Goal: Information Seeking & Learning: Learn about a topic

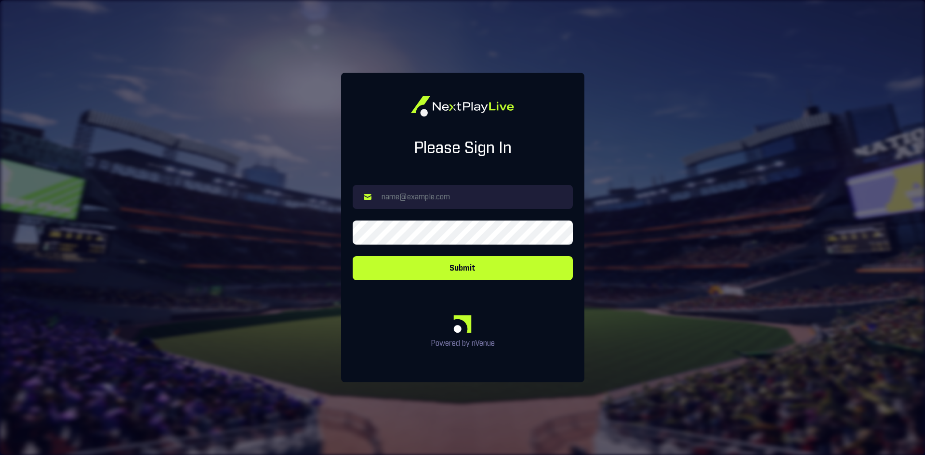
click at [392, 192] on input "email" at bounding box center [463, 197] width 220 height 24
type input "[EMAIL_ADDRESS][DOMAIN_NAME]"
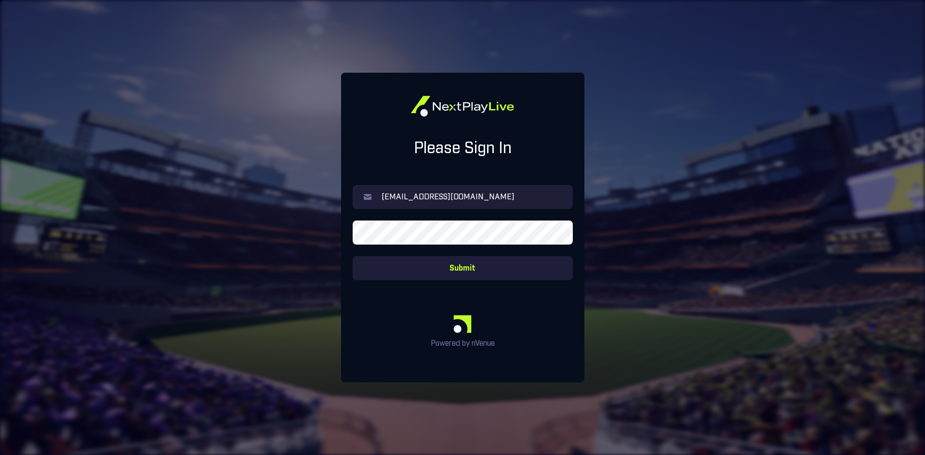
click at [454, 270] on button "Submit" at bounding box center [463, 268] width 220 height 24
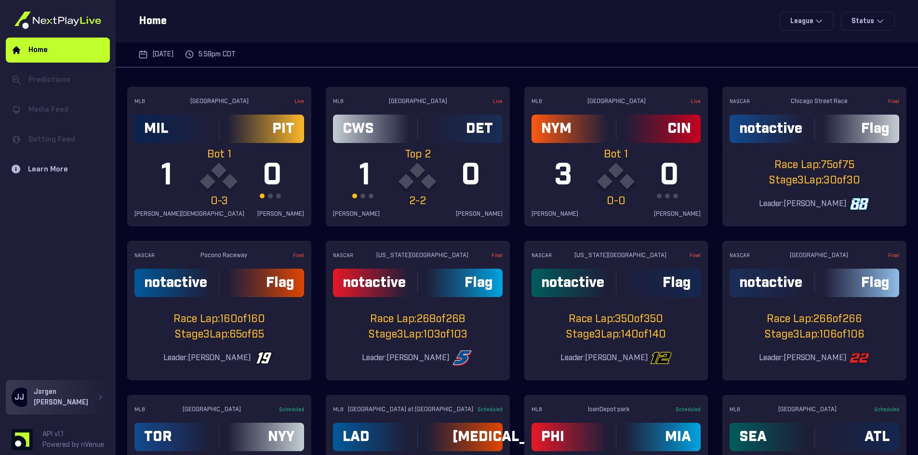
click at [335, 56] on ul "[DATE] 5:59pm CDT" at bounding box center [517, 55] width 802 height 26
click at [188, 119] on div "MIL" at bounding box center [172, 129] width 76 height 28
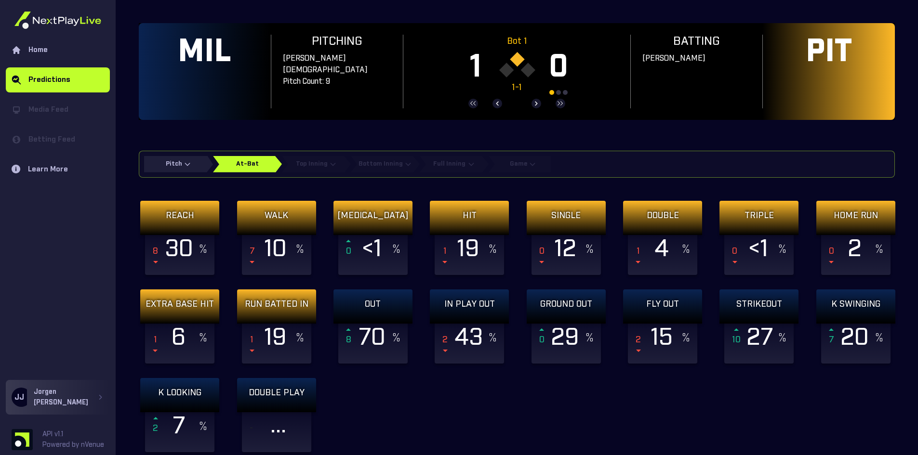
click at [386, 399] on div "REACH 8 30 % WALK 7 10 % [MEDICAL_DATA] 0 <1 % HIT 1 19 % SINGLE 0 12 % DOUBLE …" at bounding box center [522, 326] width 767 height 251
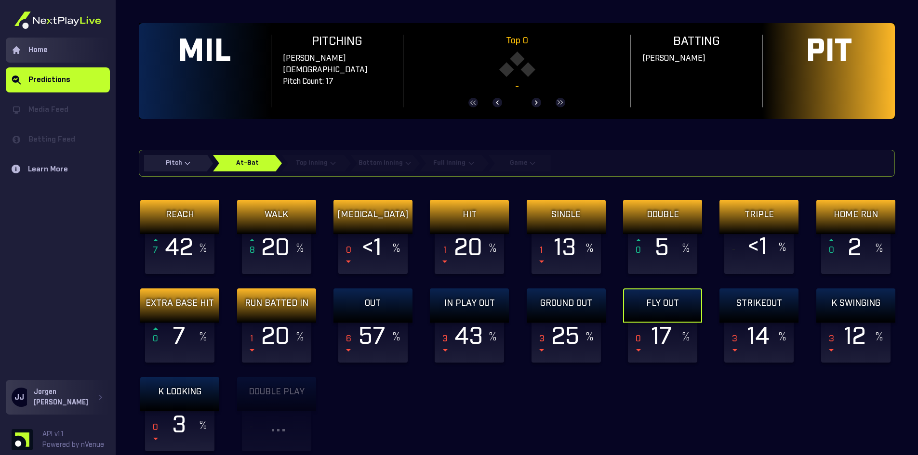
click at [43, 45] on link "Home" at bounding box center [58, 50] width 104 height 25
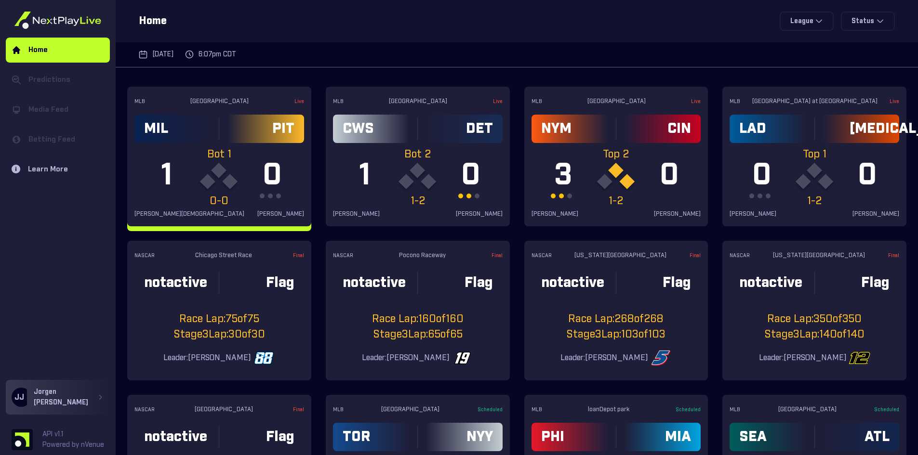
click at [234, 145] on div "MLB PNC Park Live MIL PIT Bot 1 1 0 0-0 [PERSON_NAME][DEMOGRAPHIC_DATA] [PERSON…" at bounding box center [219, 157] width 184 height 140
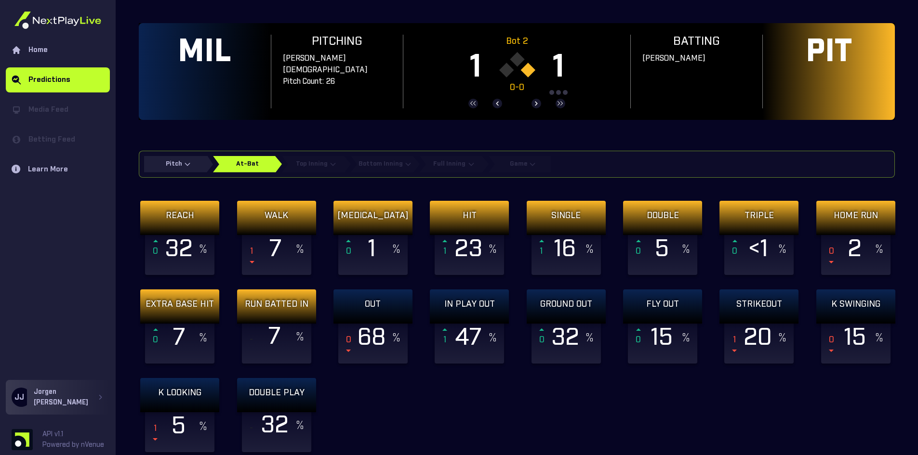
click at [460, 414] on div "REACH 0 32 % WALK 1 7 % [MEDICAL_DATA] 0 1 % HIT 1 23 % SINGLE 1 16 % DOUBLE 0 …" at bounding box center [522, 326] width 767 height 251
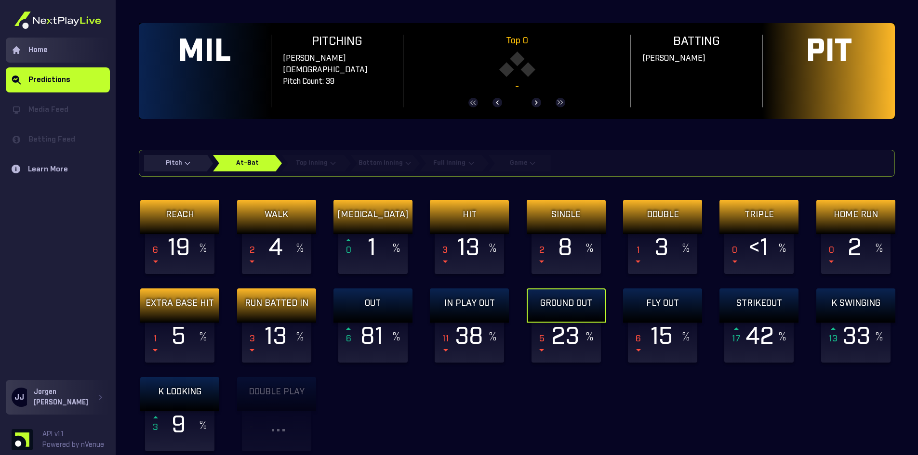
click at [56, 45] on link "Home" at bounding box center [58, 50] width 104 height 25
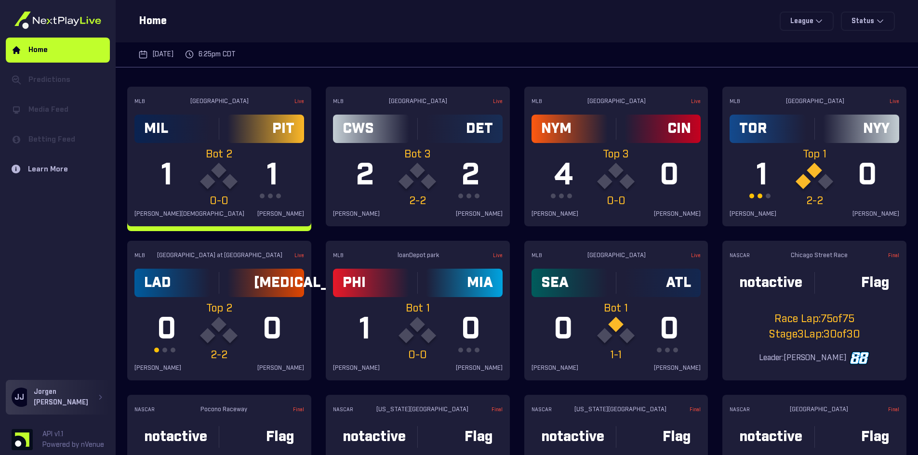
click at [202, 107] on div "MLB PNC Park Live MIL PIT Bot 2 1 1 0-0 [PERSON_NAME] [PERSON_NAME]" at bounding box center [219, 157] width 184 height 140
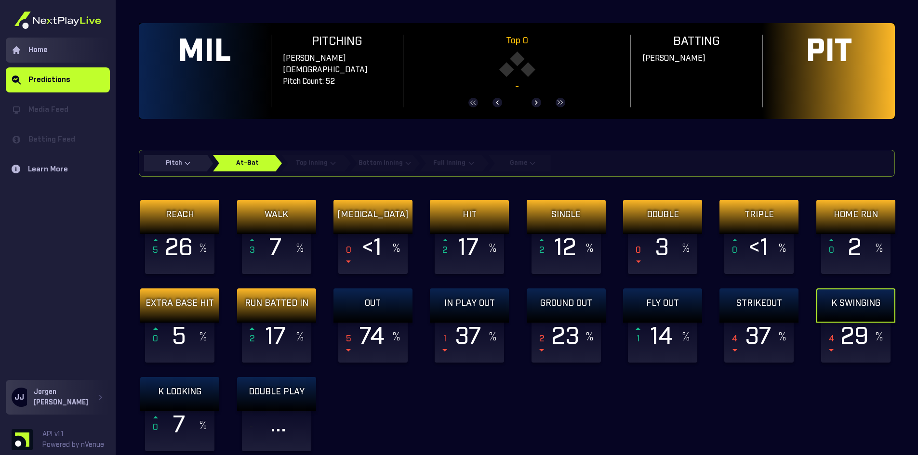
click at [37, 53] on link "Home" at bounding box center [58, 50] width 104 height 25
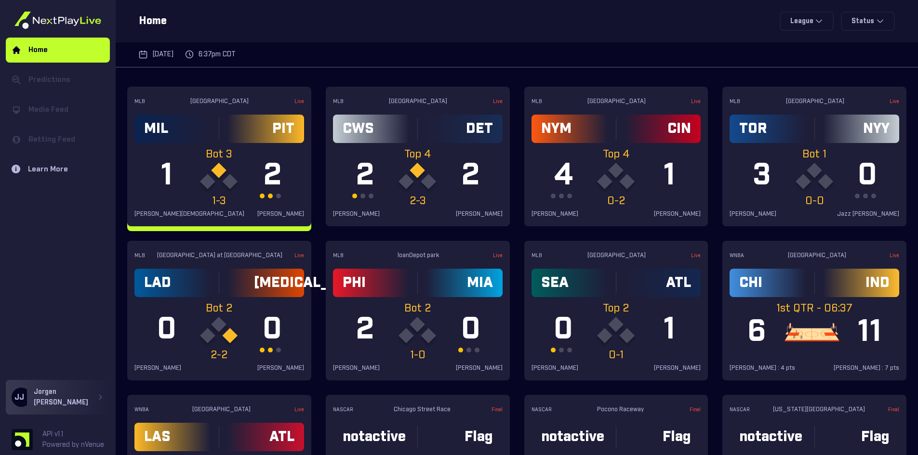
click at [189, 131] on div "MIL" at bounding box center [172, 129] width 76 height 28
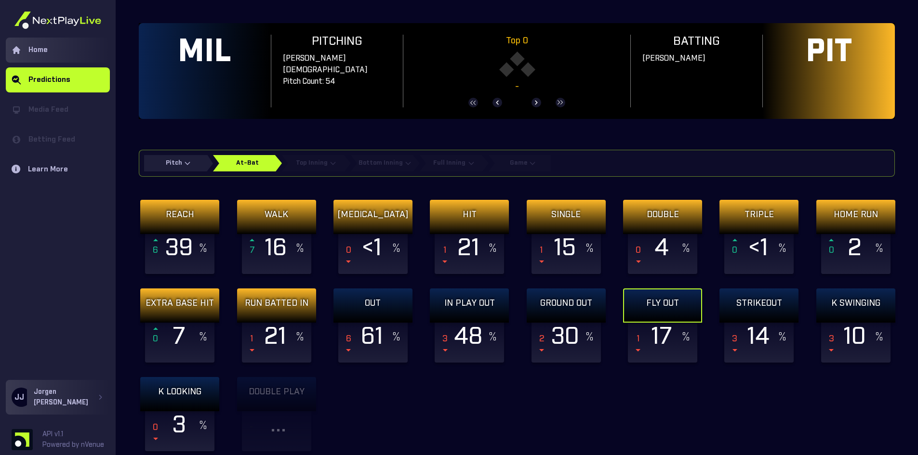
click at [50, 48] on link "Home" at bounding box center [58, 50] width 104 height 25
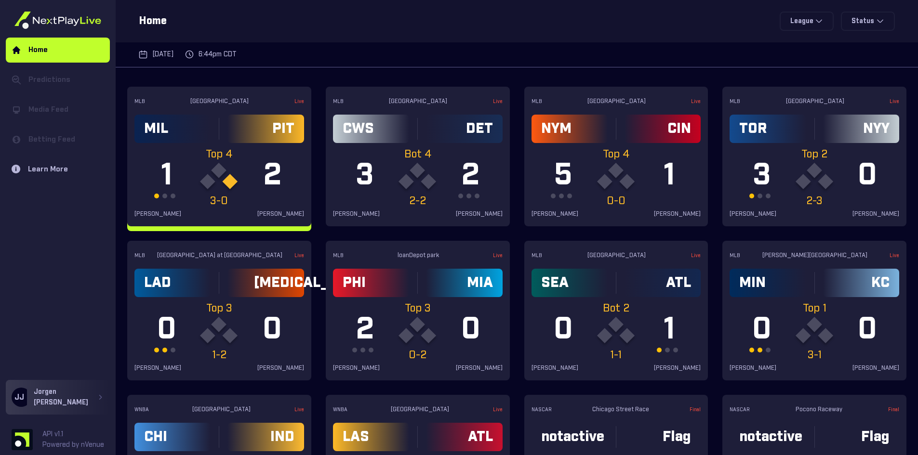
click at [237, 143] on div "MLB PNC Park Live MIL PIT Top 4 1 2 3-0 [PERSON_NAME] [PERSON_NAME]" at bounding box center [219, 157] width 184 height 140
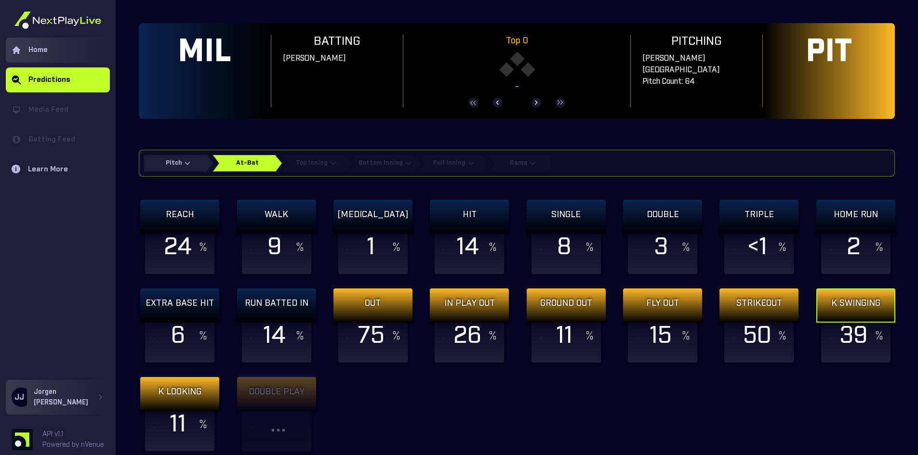
click at [55, 51] on link "Home" at bounding box center [58, 50] width 104 height 25
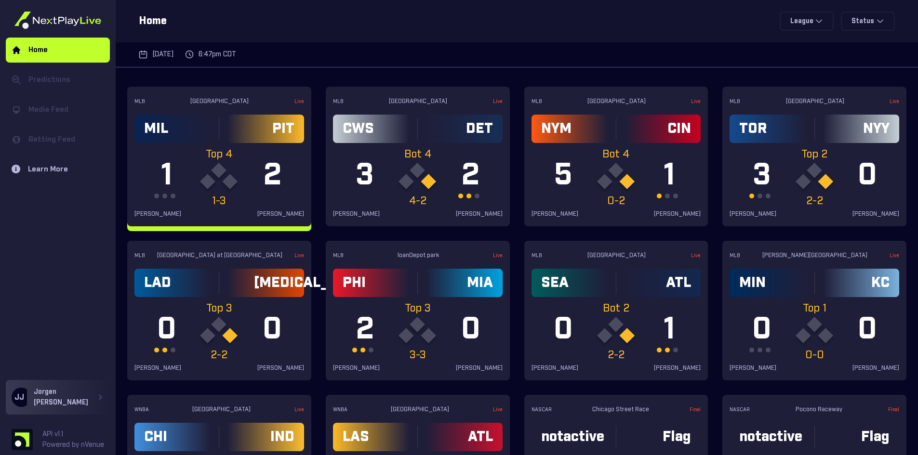
click at [193, 127] on div "MIL" at bounding box center [172, 129] width 76 height 28
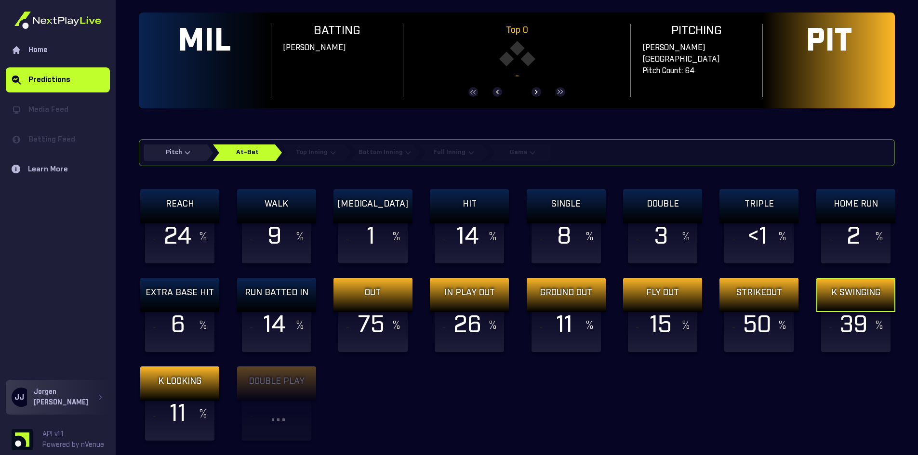
scroll to position [19, 0]
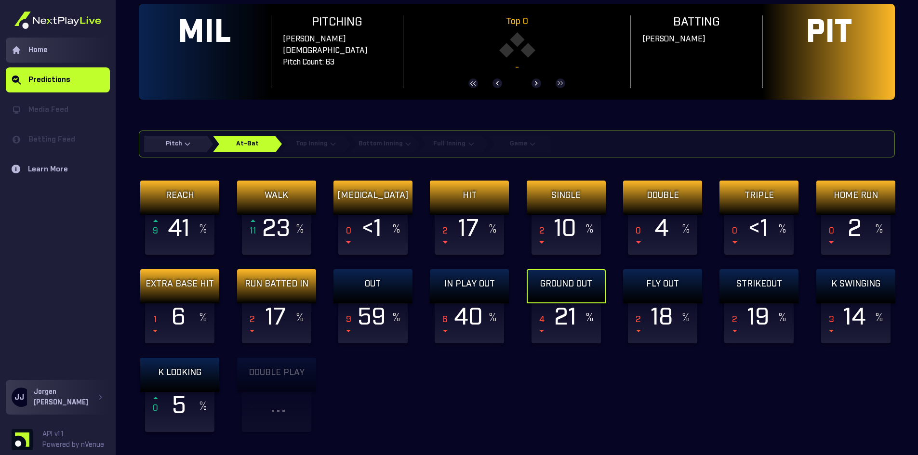
click at [38, 51] on link "Home" at bounding box center [58, 50] width 104 height 25
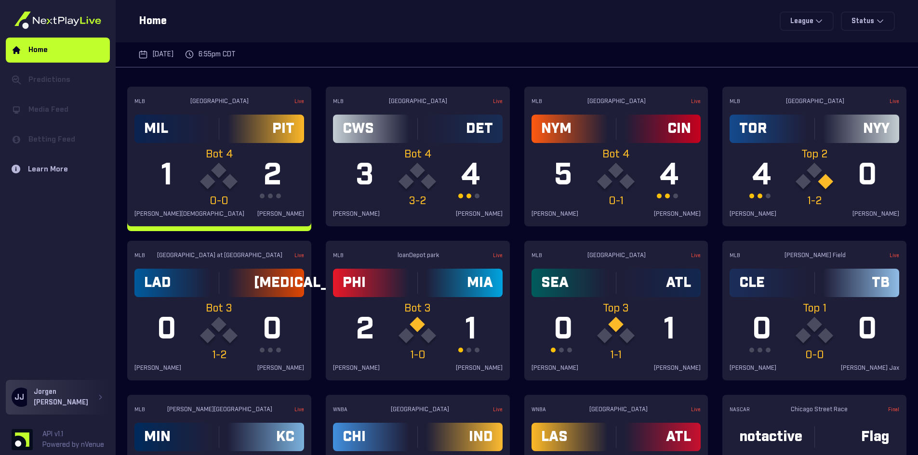
click at [199, 118] on div "MIL" at bounding box center [172, 129] width 76 height 28
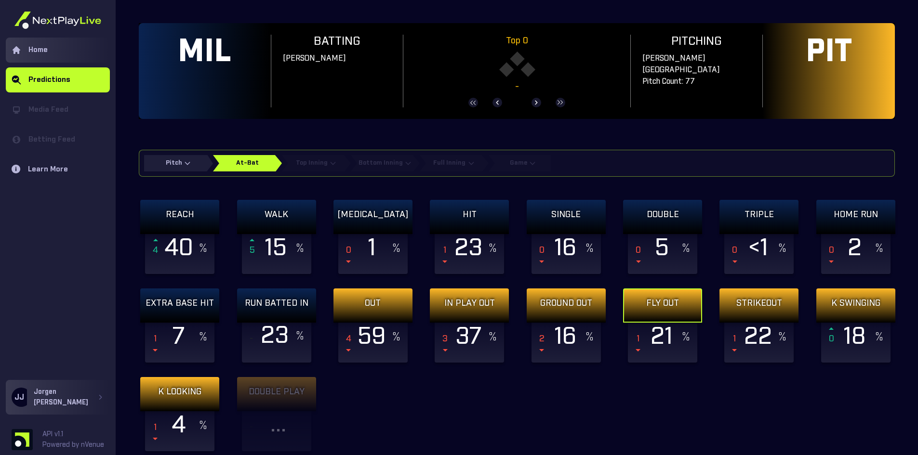
click at [46, 54] on link "Home" at bounding box center [58, 50] width 104 height 25
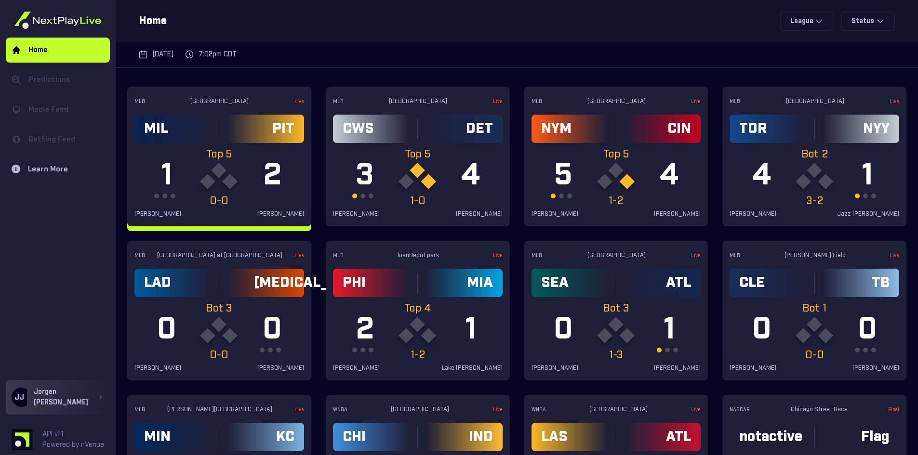
click at [189, 107] on div "MLB PNC Park Live MIL PIT Top 5 1 2 0-0 [PERSON_NAME] [PERSON_NAME]" at bounding box center [219, 157] width 184 height 140
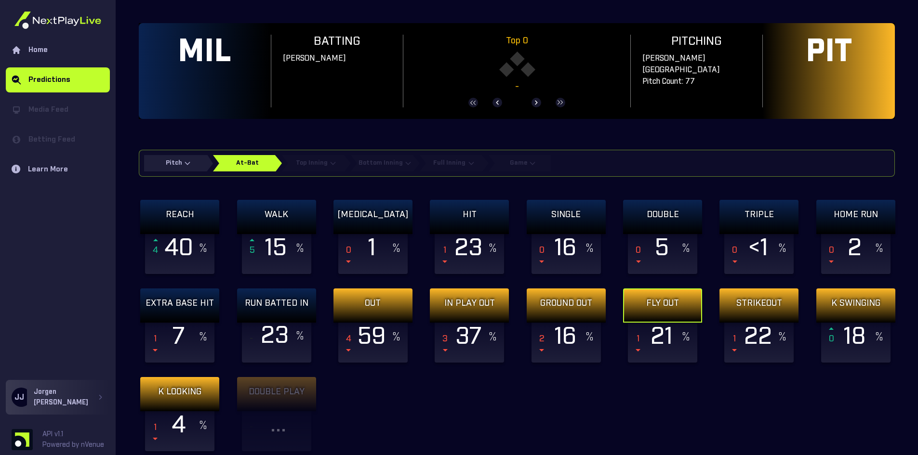
click at [374, 408] on div "REACH 4 40 % WALK 5 15 % [MEDICAL_DATA] 0 1 % HIT 1 23 % SINGLE 0 16 % DOUBLE 0…" at bounding box center [522, 325] width 767 height 251
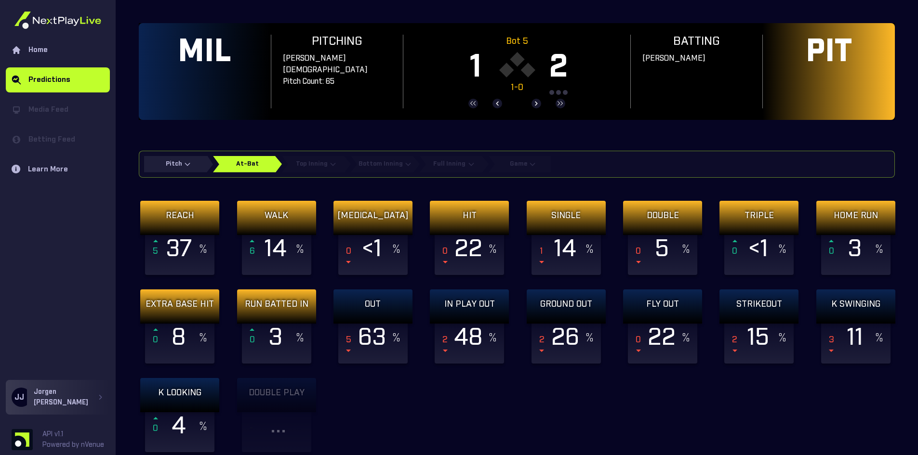
click at [406, 414] on div "REACH 5 37 % WALK 6 14 % [MEDICAL_DATA] 0 <1 % HIT 0 22 % SINGLE 1 14 % DOUBLE …" at bounding box center [522, 326] width 767 height 251
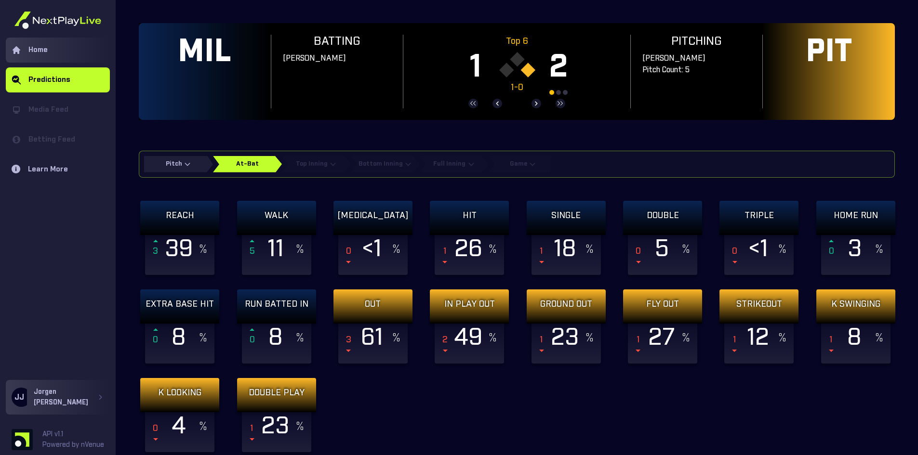
click at [30, 50] on link "Home" at bounding box center [58, 50] width 104 height 25
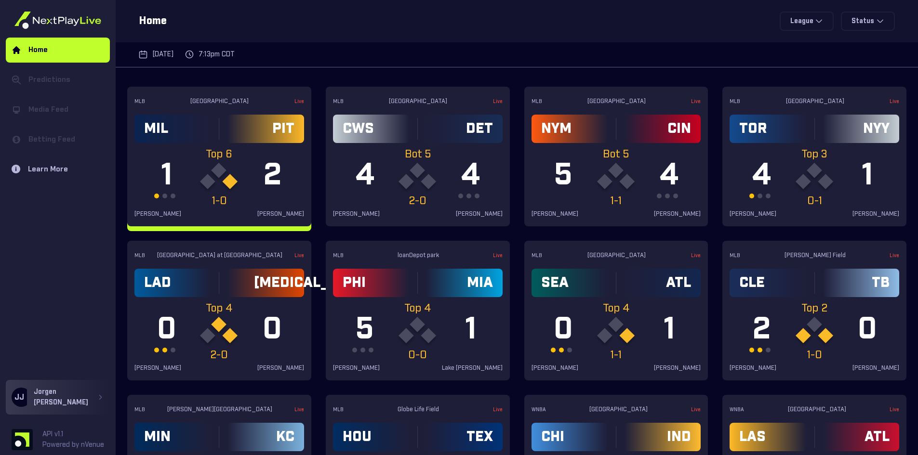
click at [226, 124] on div "MIL PIT" at bounding box center [219, 129] width 170 height 28
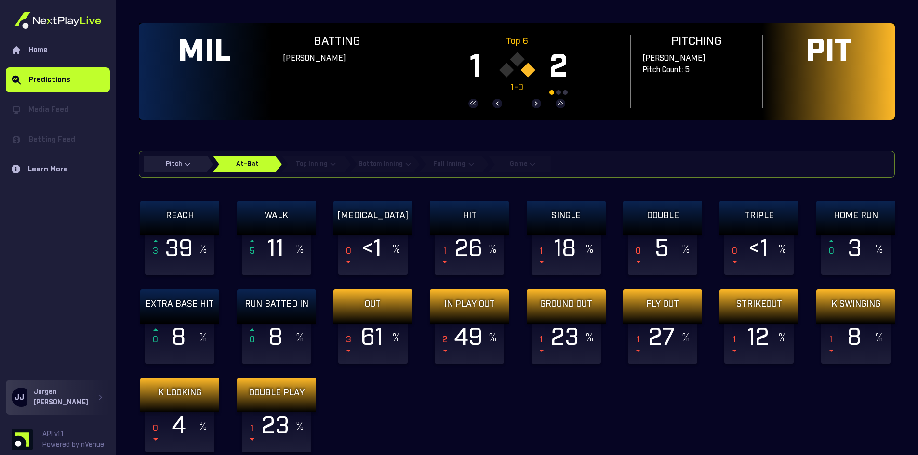
click at [407, 391] on div "REACH 3 39 % WALK 5 11 % [MEDICAL_DATA] 0 <1 % HIT 1 26 % SINGLE 1 18 % DOUBLE …" at bounding box center [522, 326] width 767 height 251
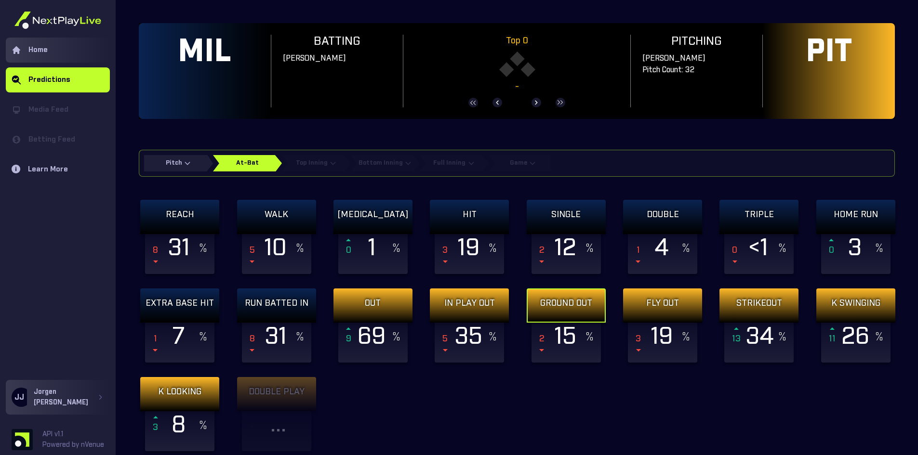
click at [44, 47] on link "Home" at bounding box center [58, 50] width 104 height 25
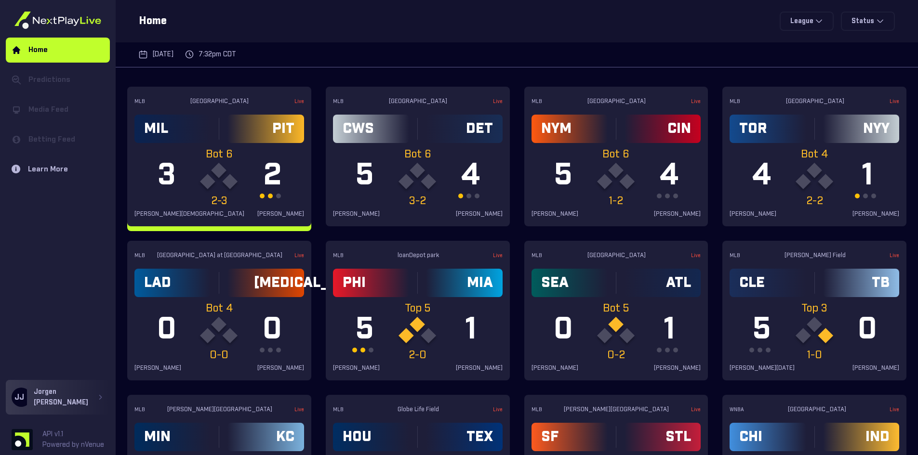
click at [194, 111] on div "MLB PNC Park Live MIL PIT Bot 6 3 2 2-3 [PERSON_NAME] [PERSON_NAME]" at bounding box center [219, 157] width 184 height 140
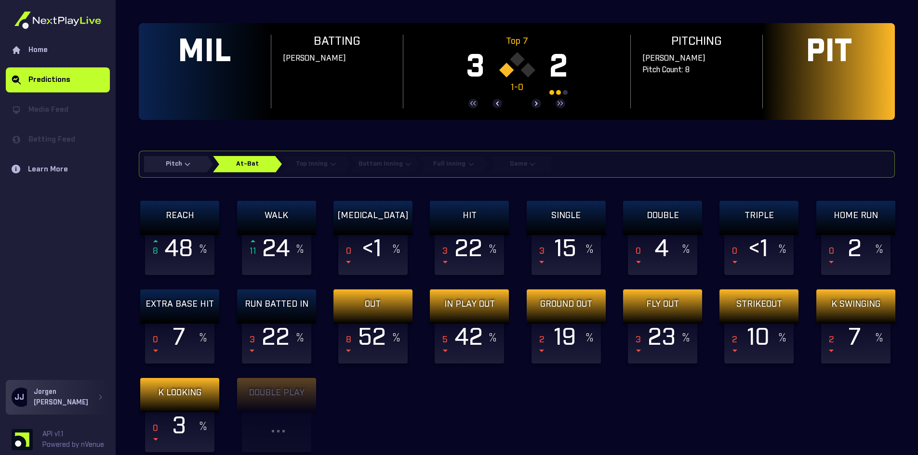
drag, startPoint x: 398, startPoint y: 395, endPoint x: 402, endPoint y: 389, distance: 7.4
click at [399, 395] on div "REACH 8 48 % WALK 11 24 % [MEDICAL_DATA] 0 <1 % HIT 3 22 % SINGLE 3 15 % DOUBLE…" at bounding box center [522, 326] width 767 height 251
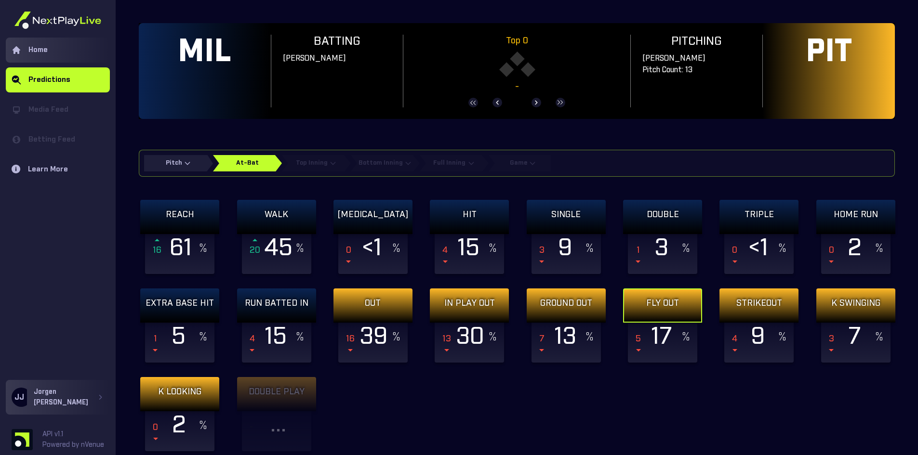
click at [39, 47] on link "Home" at bounding box center [58, 50] width 104 height 25
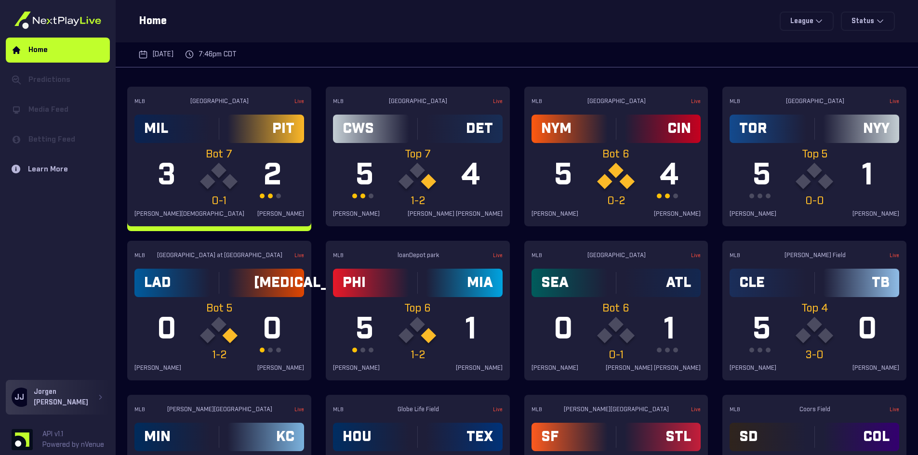
click at [204, 124] on div "MIL" at bounding box center [172, 129] width 76 height 28
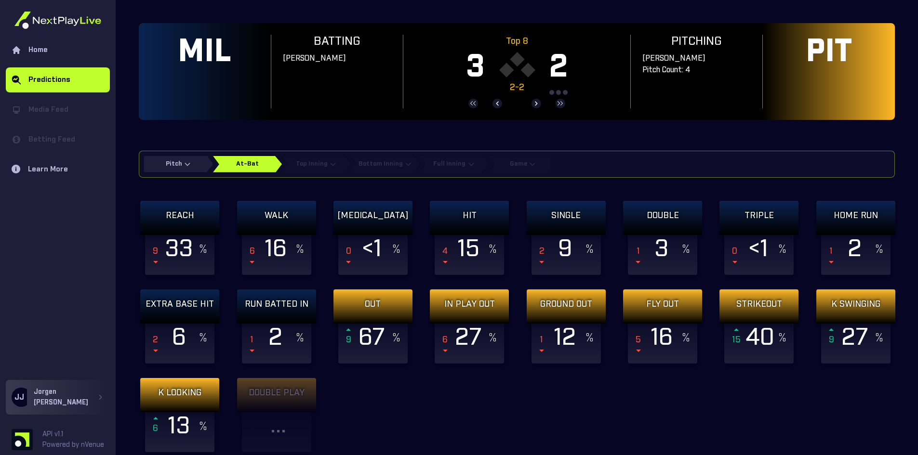
click at [442, 413] on div "REACH 9 33 % WALK 6 16 % [MEDICAL_DATA] 0 <1 % HIT 4 15 % SINGLE 2 9 % DOUBLE 1…" at bounding box center [522, 326] width 767 height 251
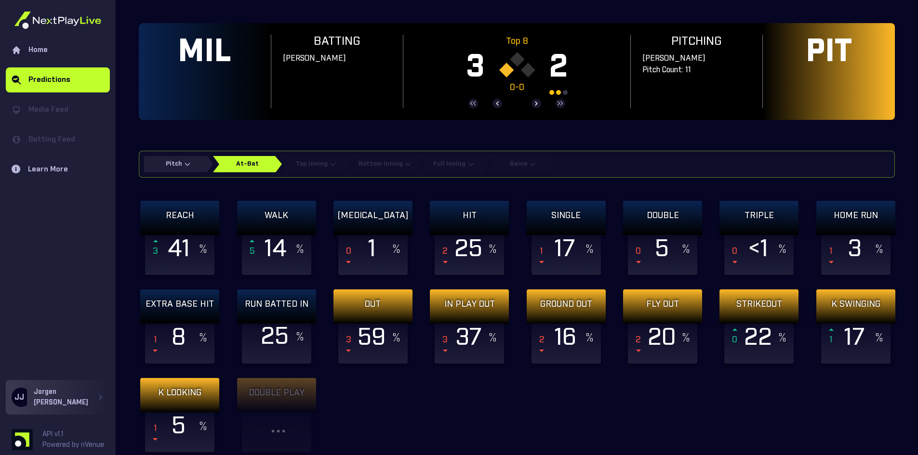
click at [419, 394] on div "REACH 3 41 % WALK 5 14 % [MEDICAL_DATA] 0 1 % HIT 2 25 % SINGLE 1 17 % DOUBLE 0…" at bounding box center [522, 326] width 767 height 251
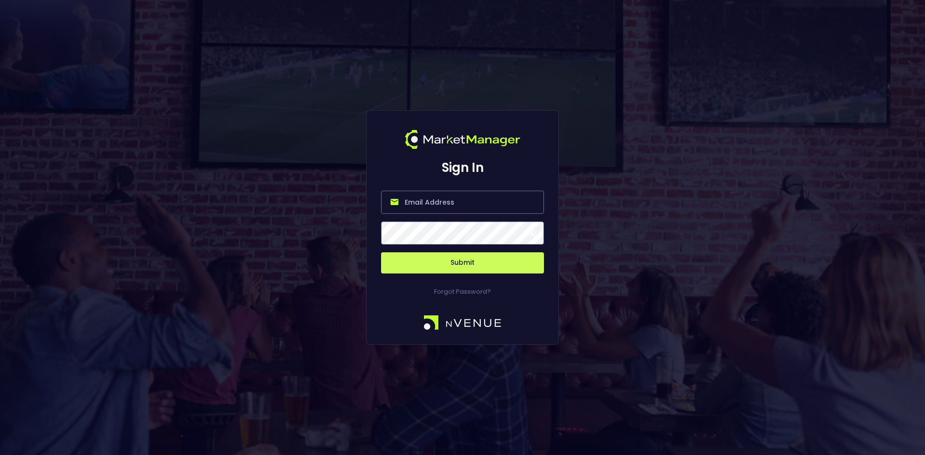
click at [454, 202] on input "email" at bounding box center [462, 202] width 163 height 23
type input "[EMAIL_ADDRESS][DOMAIN_NAME]"
click at [445, 260] on button "Submit" at bounding box center [462, 262] width 163 height 21
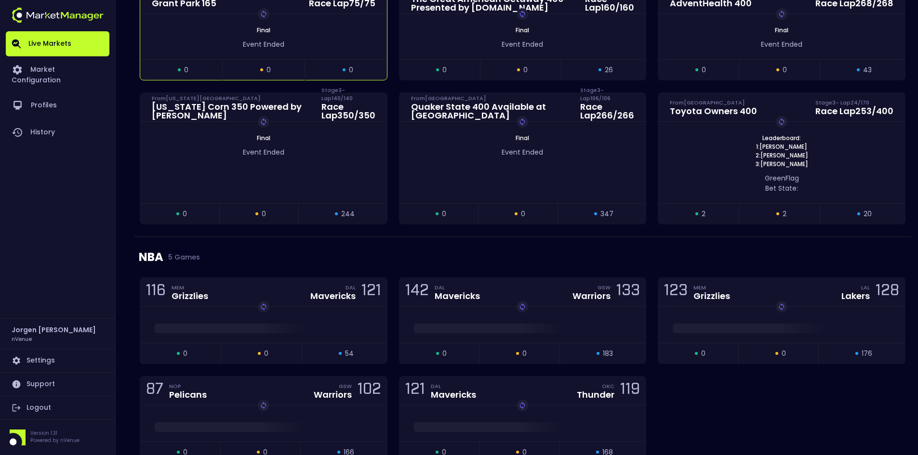
scroll to position [1397, 0]
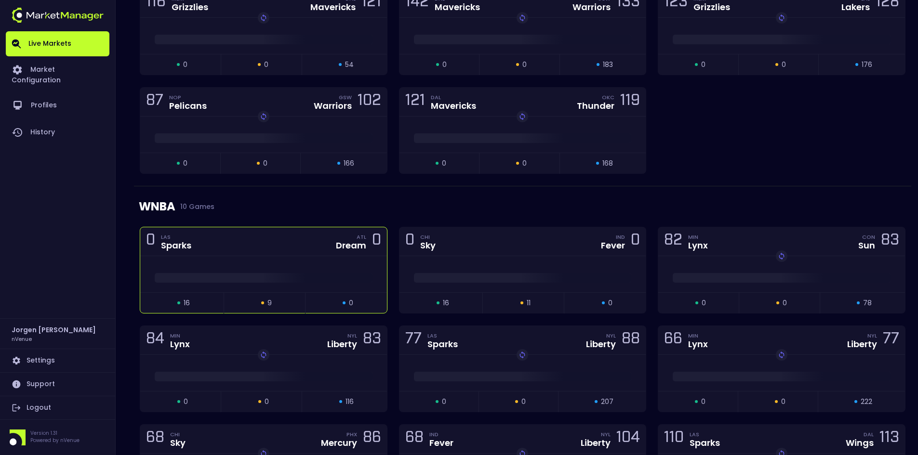
click at [269, 227] on div "0 LAS Sparks ATL Dream 0" at bounding box center [263, 241] width 247 height 29
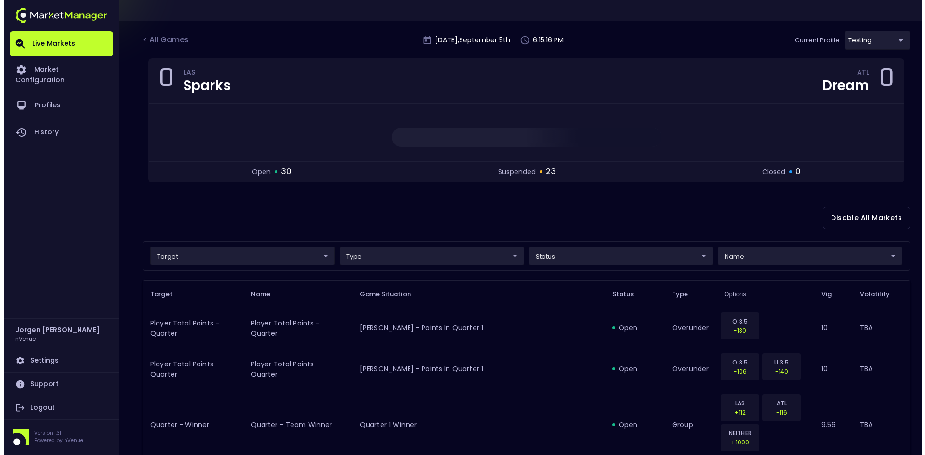
scroll to position [96, 0]
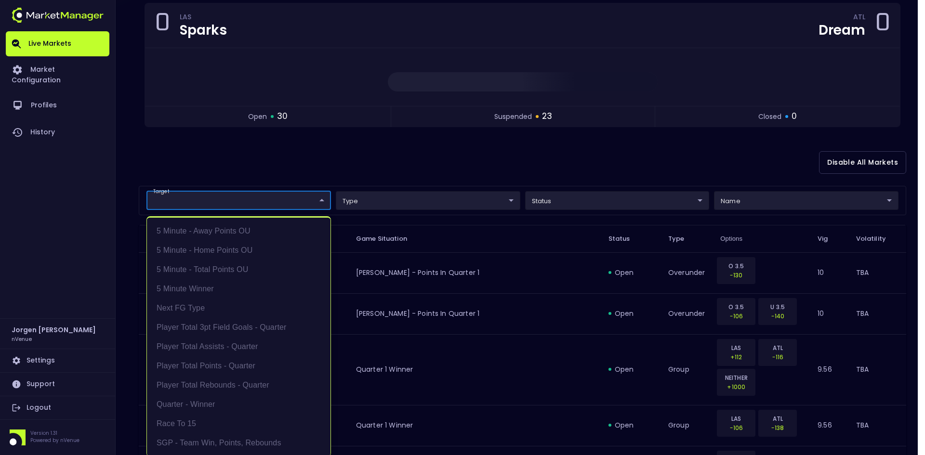
click at [193, 410] on li "Quarter - Winner" at bounding box center [239, 404] width 184 height 19
type input "Quarter - Winner"
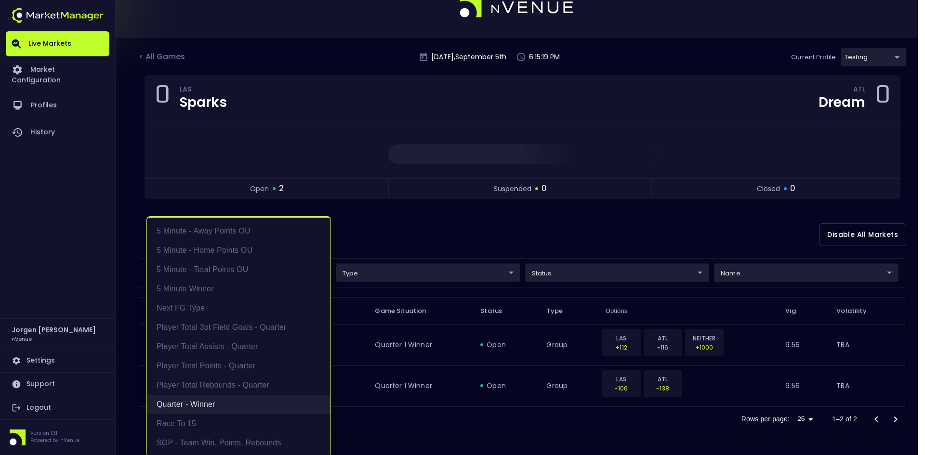
scroll to position [24, 0]
click at [572, 237] on div at bounding box center [462, 227] width 925 height 455
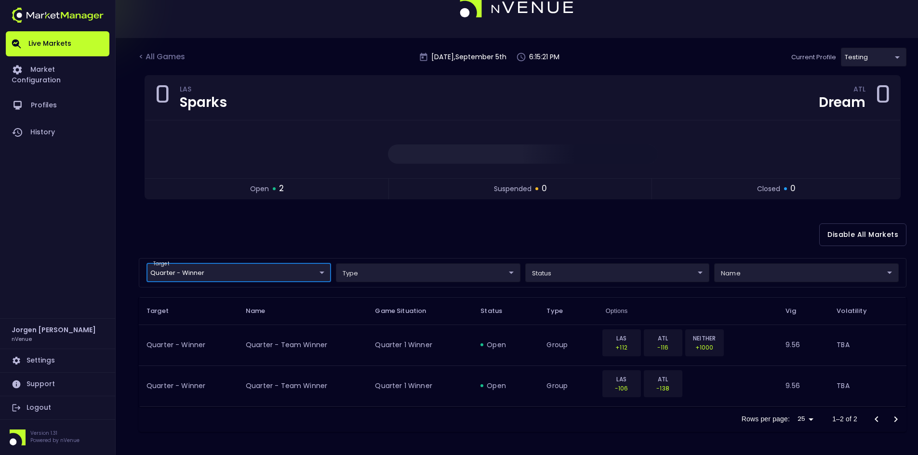
scroll to position [0, 0]
click at [173, 60] on div "< All Games" at bounding box center [163, 57] width 48 height 13
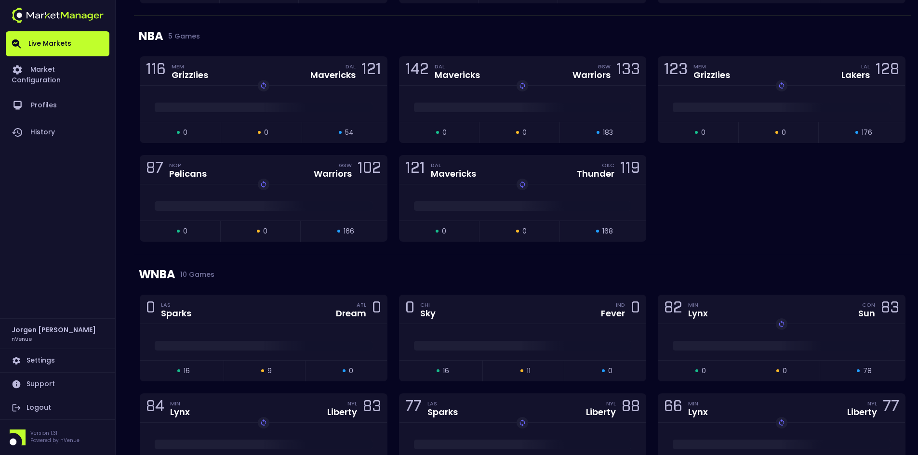
scroll to position [1377, 0]
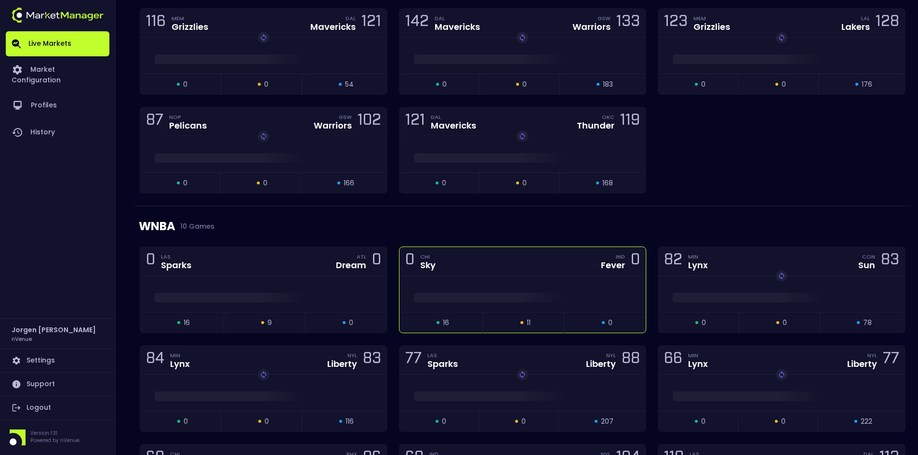
click at [504, 276] on div at bounding box center [522, 294] width 247 height 36
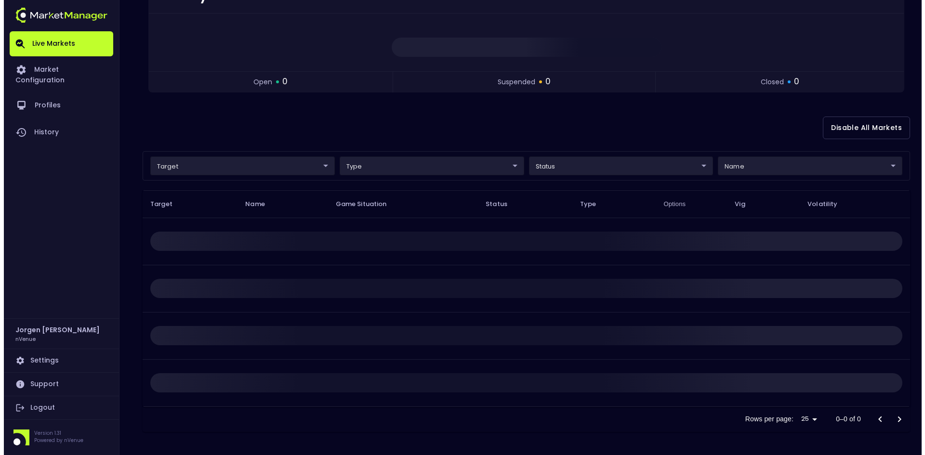
scroll to position [0, 0]
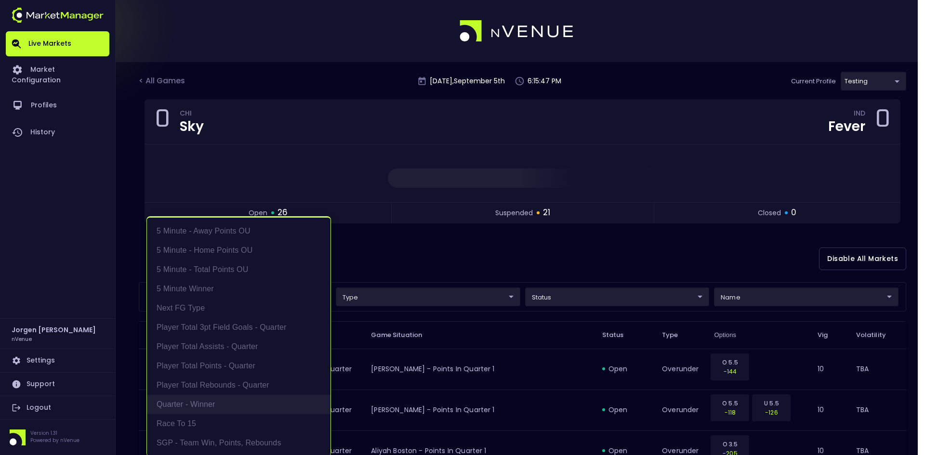
click at [205, 401] on li "Quarter - Winner" at bounding box center [239, 404] width 184 height 19
type input "Quarter - Winner"
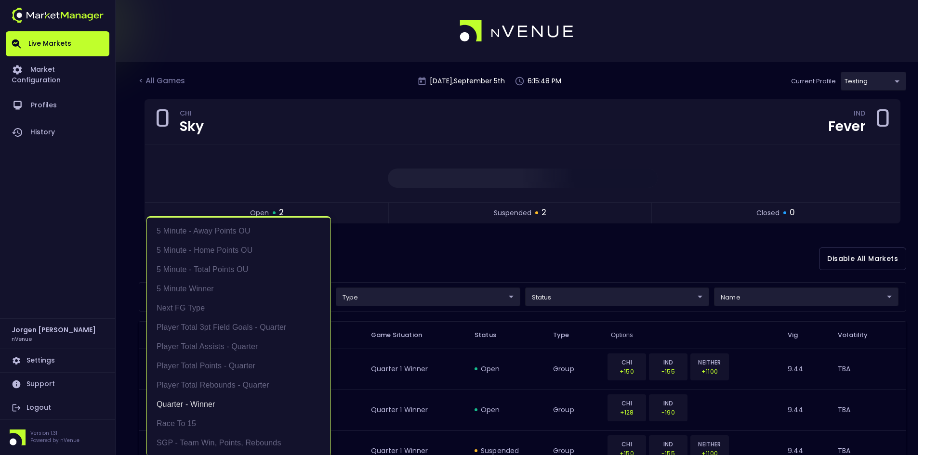
click at [453, 262] on div at bounding box center [462, 227] width 925 height 455
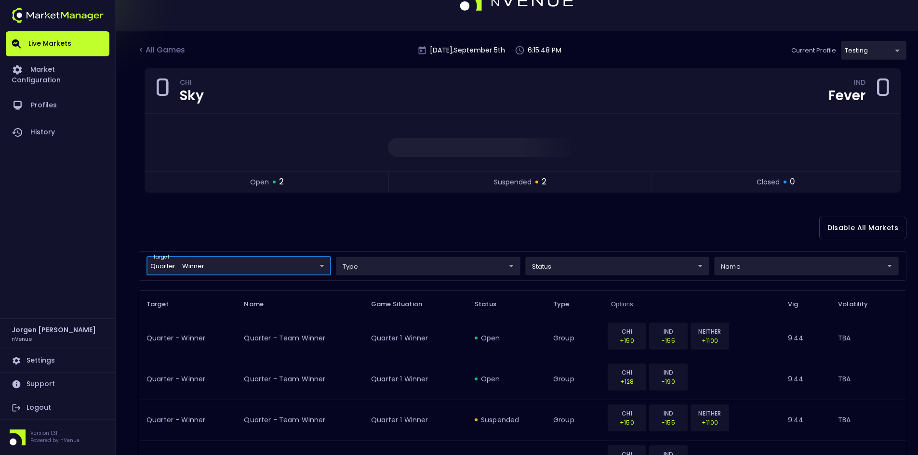
scroll to position [48, 0]
